Goal: Check status

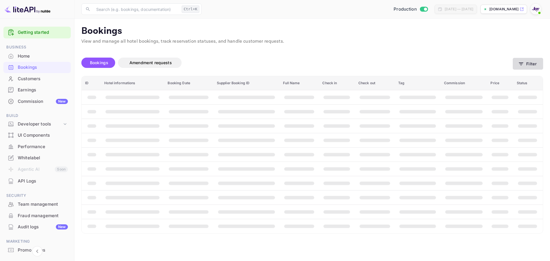
click at [539, 64] on button "Filter" at bounding box center [527, 64] width 30 height 12
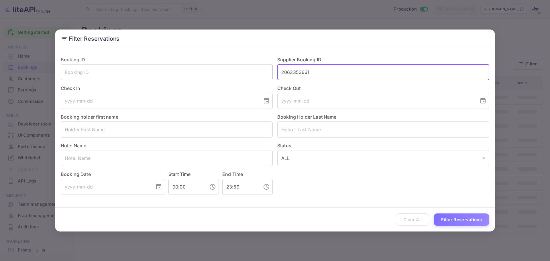
drag, startPoint x: 323, startPoint y: 75, endPoint x: 229, endPoint y: 75, distance: 93.9
click at [229, 75] on div "Booking ID ​ Supplier Booking ID 2063353661 ​ Check In ​ Check Out ​ Booking ho…" at bounding box center [272, 123] width 433 height 143
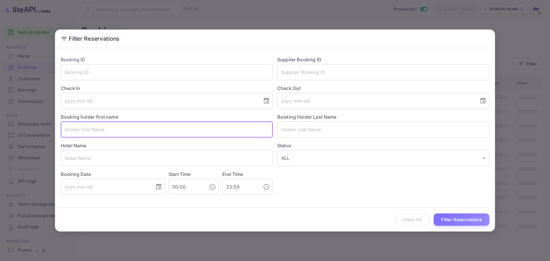
click at [102, 129] on input "text" at bounding box center [167, 129] width 212 height 16
paste input "[PERSON_NAME]"
click at [88, 132] on input "[PERSON_NAME]" at bounding box center [167, 129] width 212 height 16
type input "[PERSON_NAME]"
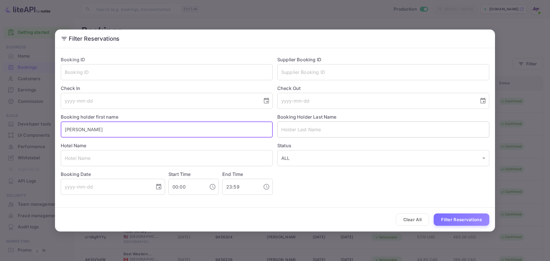
click at [292, 132] on input "text" at bounding box center [383, 129] width 212 height 16
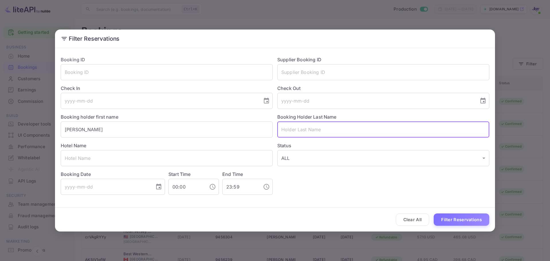
paste input "[PERSON_NAME]"
type input "[PERSON_NAME]"
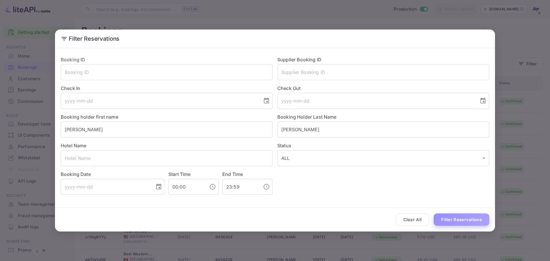
click at [459, 219] on button "Filter Reservations" at bounding box center [461, 219] width 56 height 12
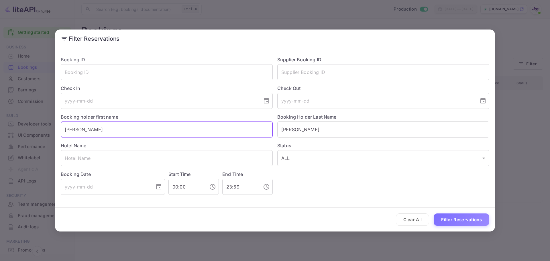
drag, startPoint x: 35, startPoint y: 127, endPoint x: 16, endPoint y: 127, distance: 18.3
click at [16, 127] on div "Filter Reservations Booking ID ​ Supplier Booking ID ​ Check In ​ Check Out ​ B…" at bounding box center [275, 130] width 550 height 261
click at [444, 220] on button "Filter Reservations" at bounding box center [461, 219] width 56 height 12
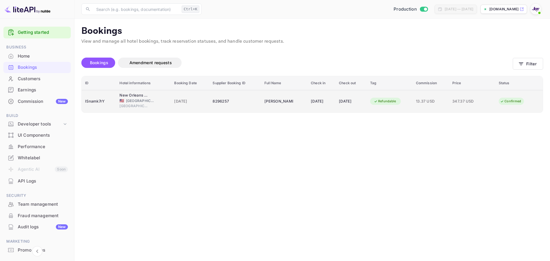
click at [232, 106] on td "8296257" at bounding box center [235, 101] width 52 height 23
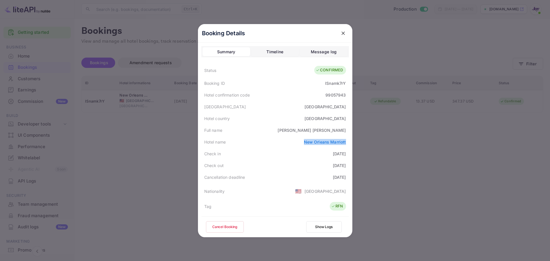
copy link "New Orleans Marriott"
drag, startPoint x: 297, startPoint y: 142, endPoint x: 268, endPoint y: 145, distance: 29.1
click at [317, 146] on div "Hotel name [GEOGRAPHIC_DATA]" at bounding box center [274, 142] width 147 height 12
click at [331, 143] on link "New Orleans Marriott" at bounding box center [325, 141] width 42 height 5
click at [343, 31] on button "close" at bounding box center [343, 33] width 10 height 10
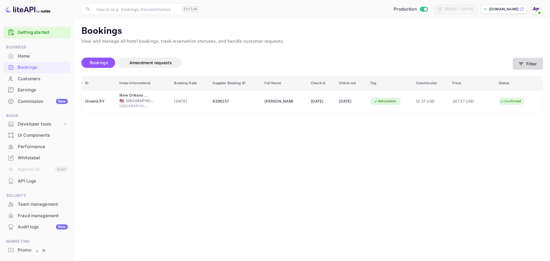
click at [537, 65] on button "Filter" at bounding box center [527, 64] width 30 height 12
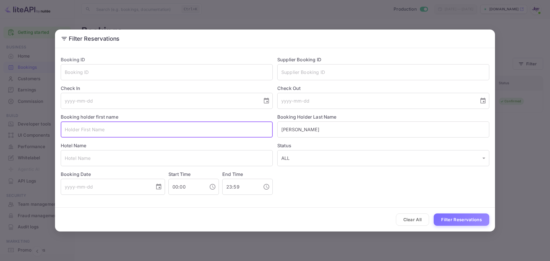
click at [106, 129] on input "text" at bounding box center [167, 129] width 212 height 16
paste input "[PERSON_NAME]"
click at [83, 128] on input "[PERSON_NAME]" at bounding box center [167, 129] width 212 height 16
type input "[PERSON_NAME]"
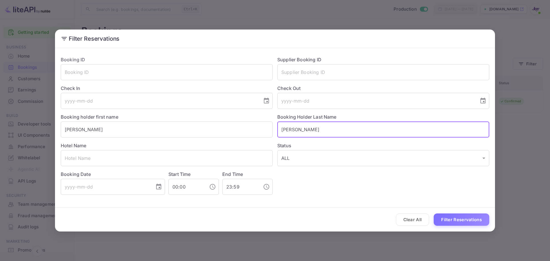
click at [297, 127] on input "[PERSON_NAME]" at bounding box center [383, 129] width 212 height 16
paste input "enfield"
type input "[PERSON_NAME]"
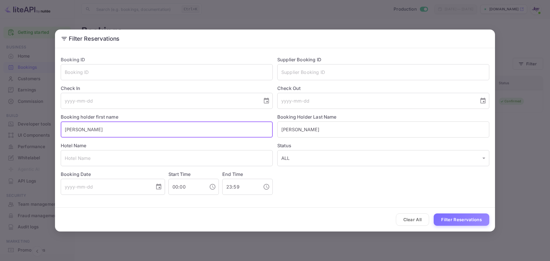
click at [145, 128] on input "[PERSON_NAME]" at bounding box center [167, 129] width 212 height 16
type input "[PERSON_NAME]"
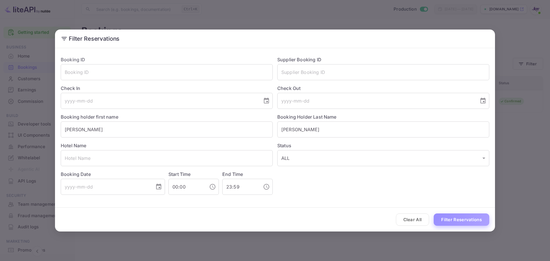
click at [467, 222] on button "Filter Reservations" at bounding box center [461, 219] width 56 height 12
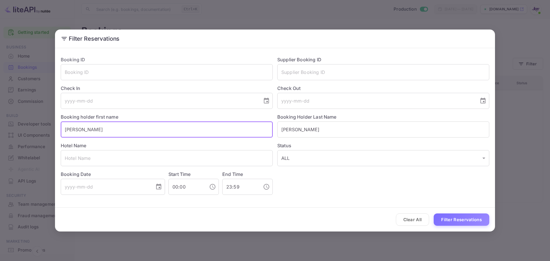
drag, startPoint x: 82, startPoint y: 127, endPoint x: 48, endPoint y: 131, distance: 34.5
click at [48, 131] on div "Filter Reservations Booking ID ​ Supplier Booking ID ​ Check In ​ Check Out ​ B…" at bounding box center [275, 130] width 550 height 261
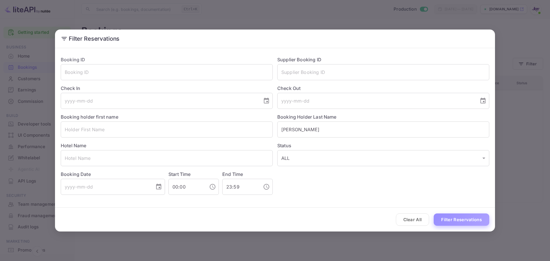
click at [464, 222] on button "Filter Reservations" at bounding box center [461, 219] width 56 height 12
click at [264, 100] on icon "Choose date" at bounding box center [266, 101] width 5 height 6
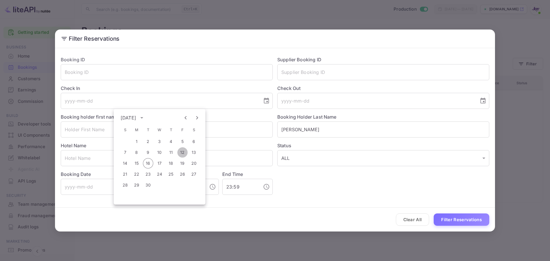
click at [182, 151] on button "12" at bounding box center [182, 152] width 10 height 10
type input "[DATE]"
click at [481, 99] on icon "Choose date" at bounding box center [482, 101] width 5 height 6
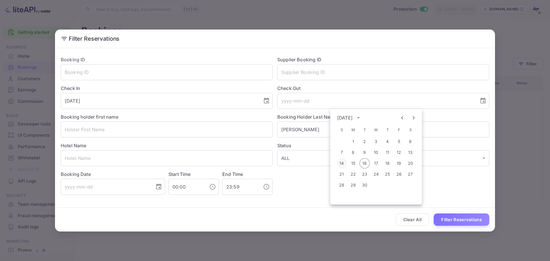
click at [342, 161] on button "14" at bounding box center [341, 163] width 10 height 10
type input "[DATE]"
click at [457, 216] on button "Filter Reservations" at bounding box center [461, 219] width 56 height 12
